Goal: Transaction & Acquisition: Subscribe to service/newsletter

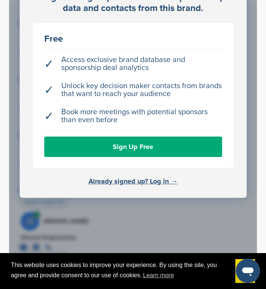
scroll to position [316, 0]
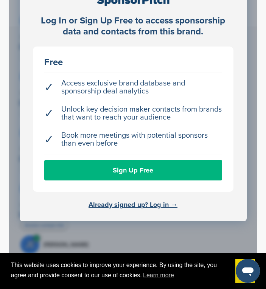
click at [107, 170] on link "Sign Up Free" at bounding box center [133, 170] width 178 height 20
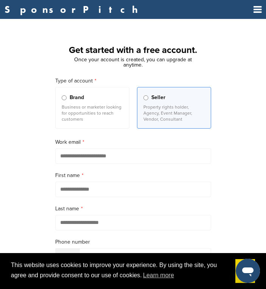
click at [92, 121] on p "Business or marketer looking for opportunities to reach customers" at bounding box center [92, 113] width 61 height 18
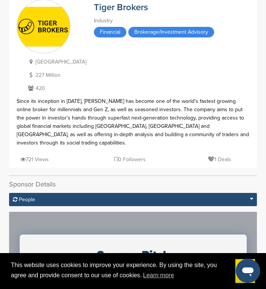
scroll to position [56, 0]
